Goal: Information Seeking & Learning: Find specific fact

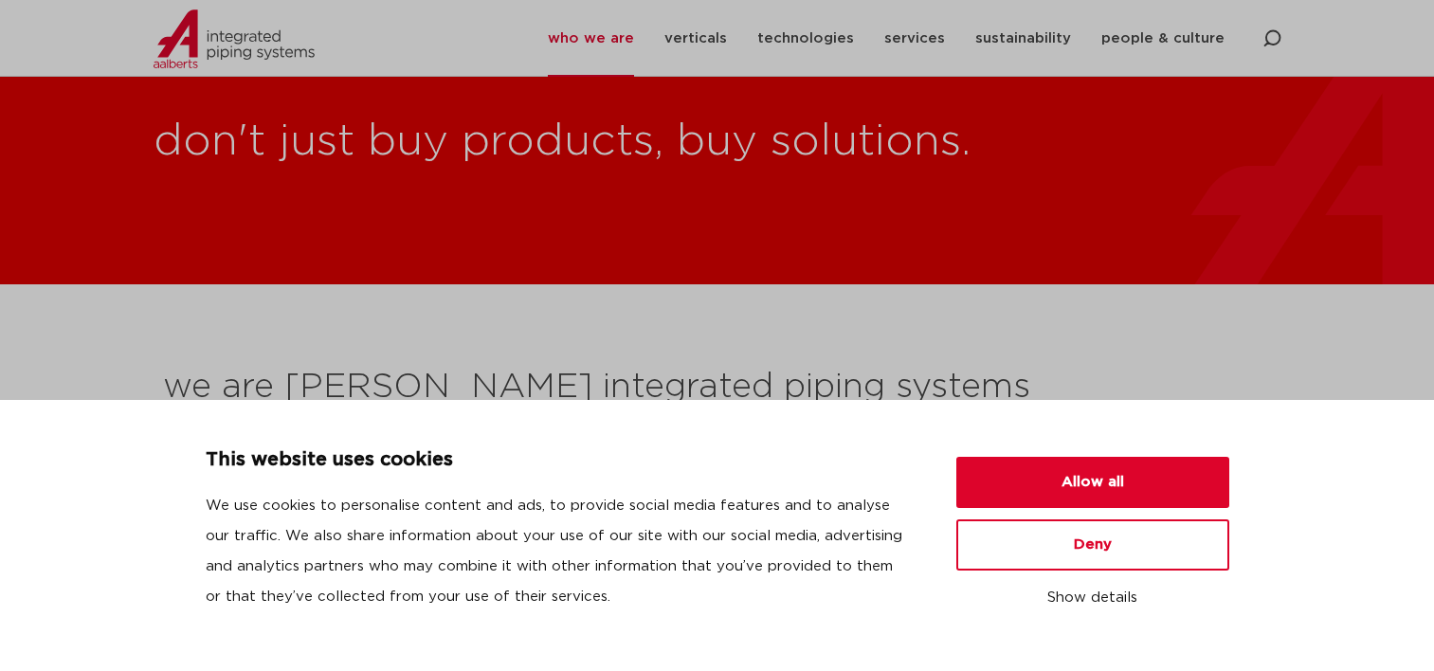
scroll to position [379, 0]
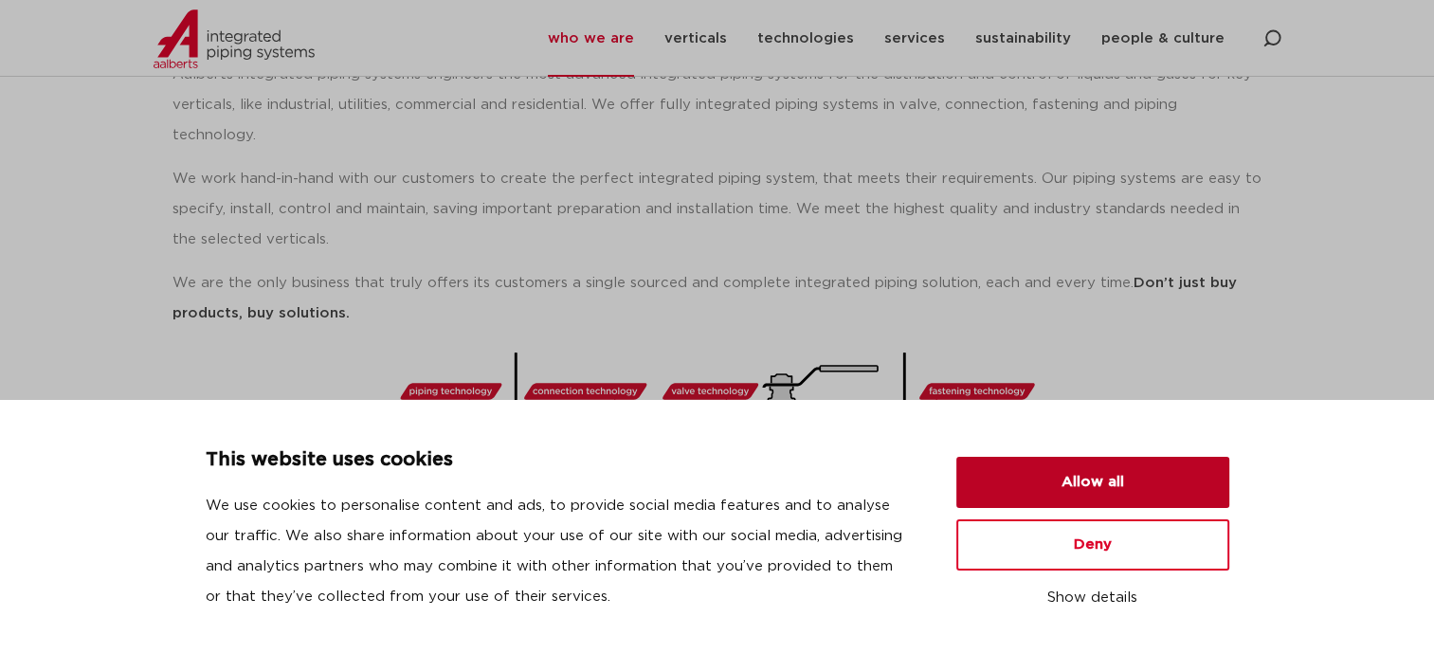
click at [1133, 472] on button "Allow all" at bounding box center [1092, 482] width 273 height 51
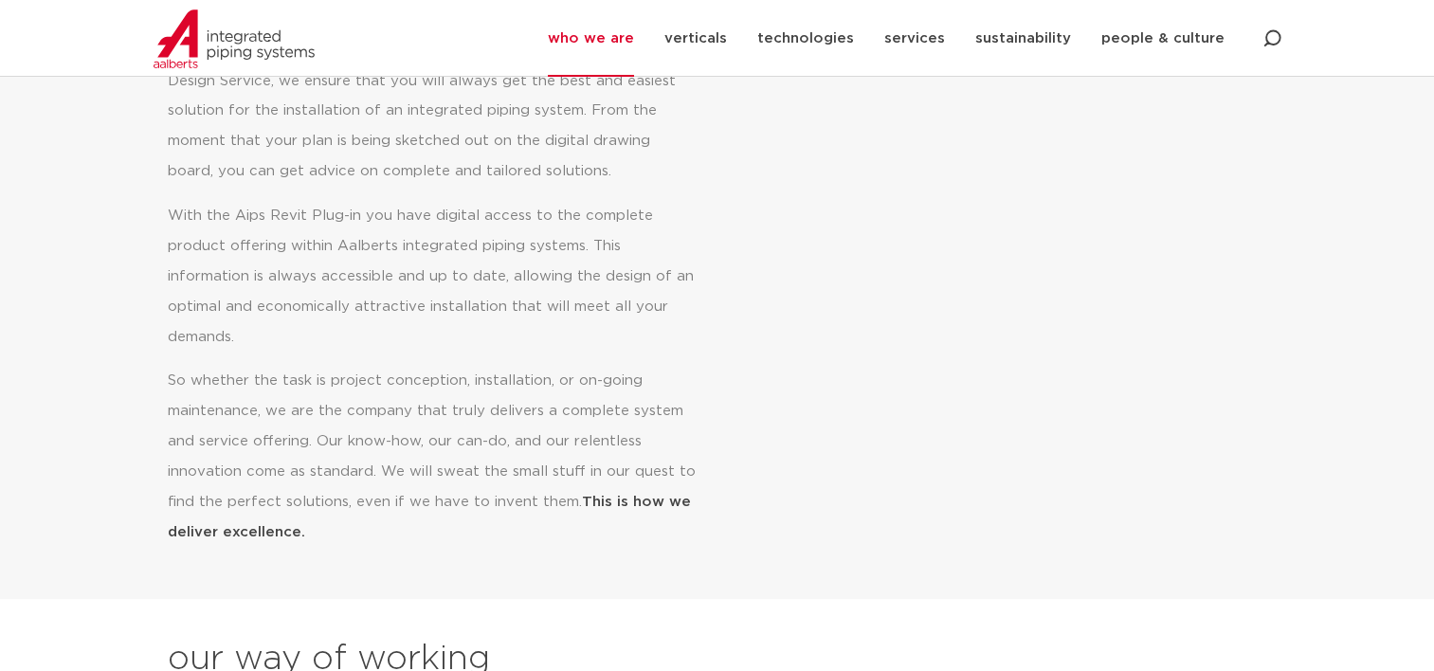
scroll to position [1137, 0]
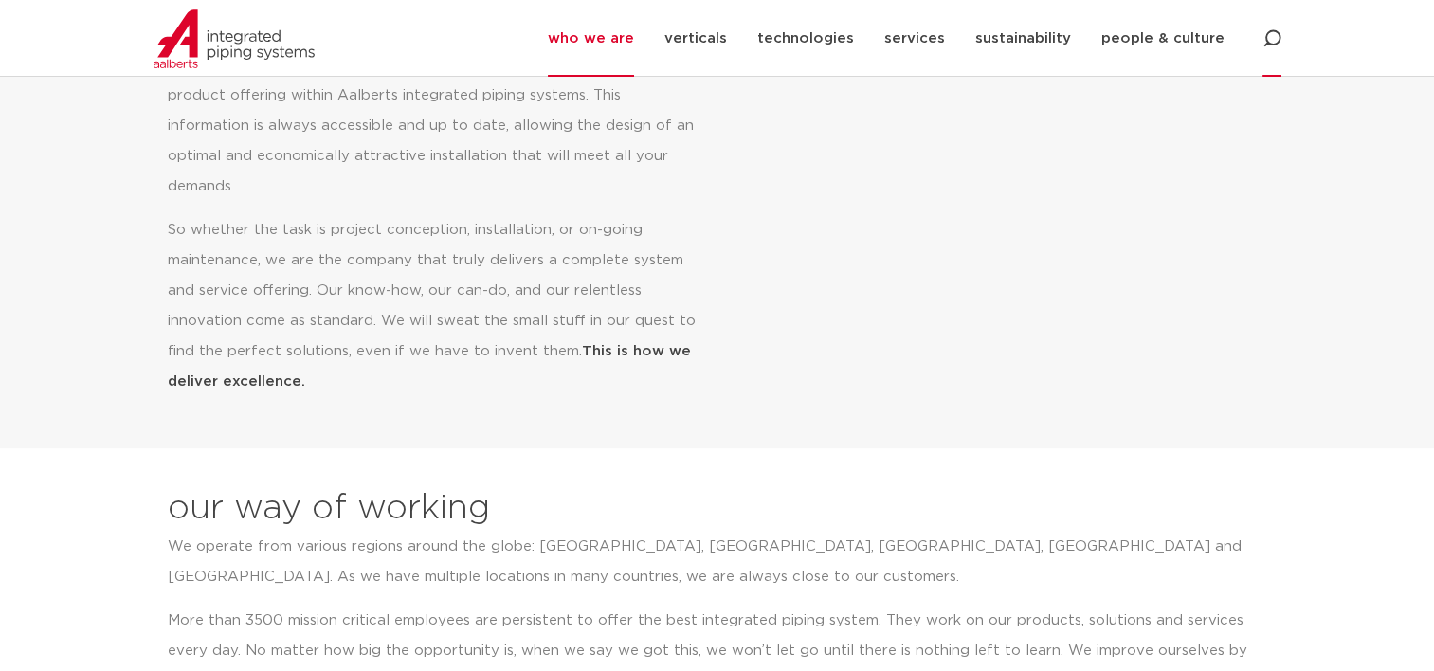
click at [1273, 41] on icon at bounding box center [1271, 38] width 19 height 19
click at [1100, 48] on input "Search" at bounding box center [1129, 39] width 303 height 44
click button "Search" at bounding box center [0, 0] width 0 height 0
click at [1150, 31] on input "grooved coupling" at bounding box center [1129, 39] width 303 height 44
type input "grooved coupling"
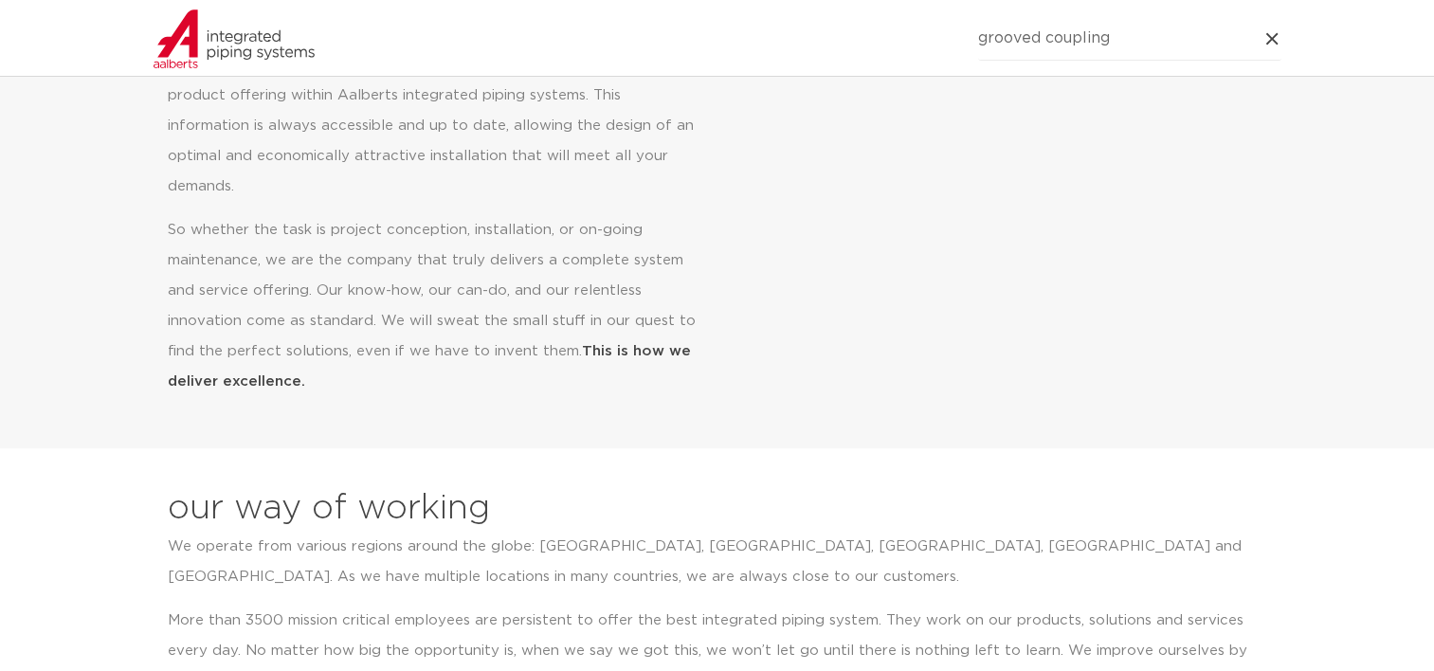
click button "Search" at bounding box center [0, 0] width 0 height 0
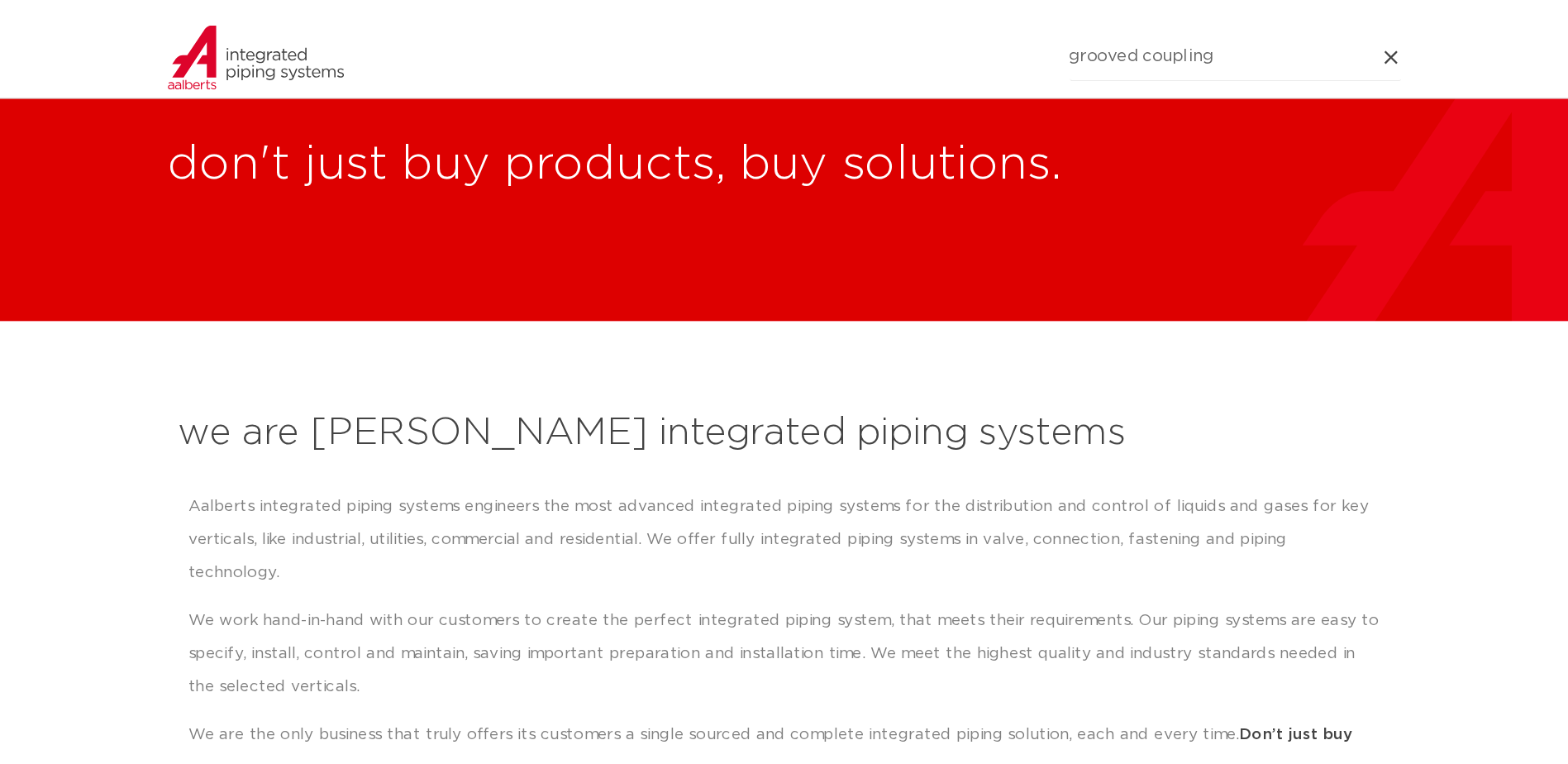
scroll to position [0, 0]
